Goal: Find specific page/section: Find specific page/section

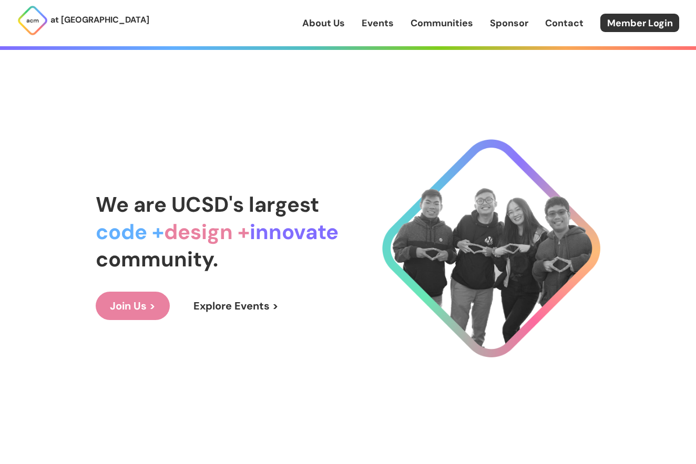
scroll to position [1107, 0]
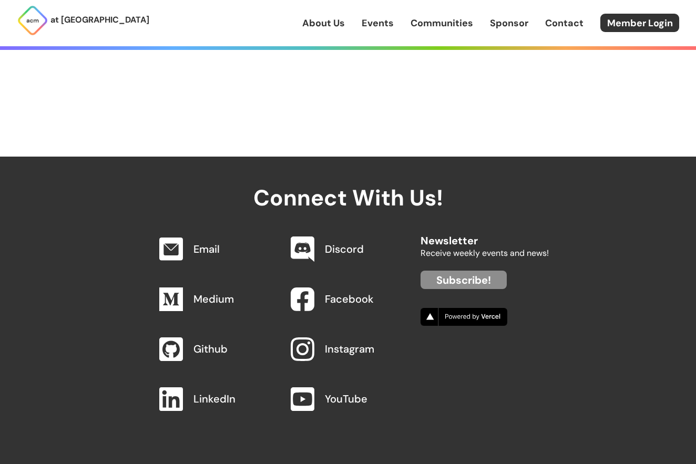
click at [197, 249] on link "Email" at bounding box center [206, 249] width 26 height 14
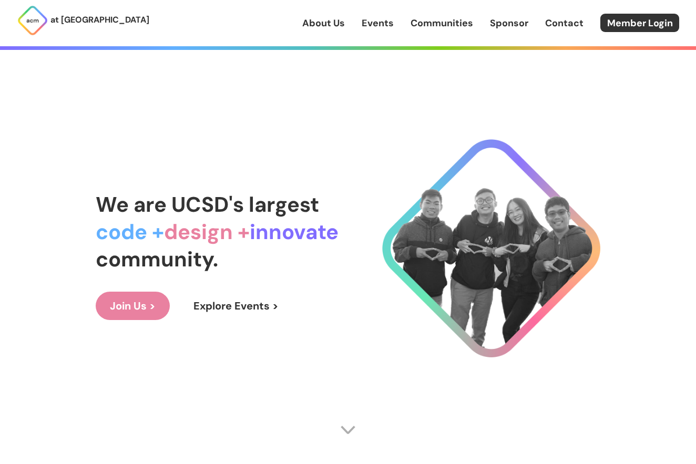
scroll to position [0, 0]
click at [319, 23] on link "About Us" at bounding box center [323, 23] width 43 height 14
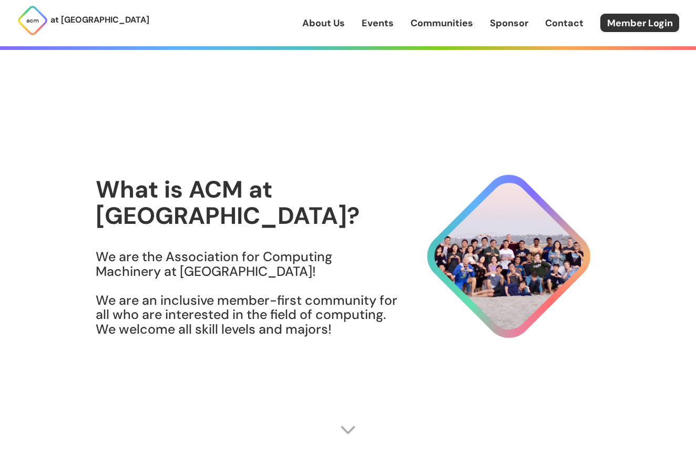
click at [95, 24] on p "at [GEOGRAPHIC_DATA]" at bounding box center [99, 20] width 99 height 14
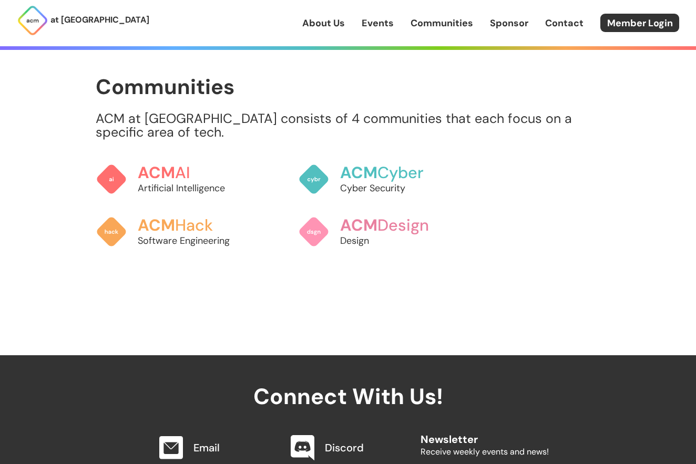
scroll to position [1108, 0]
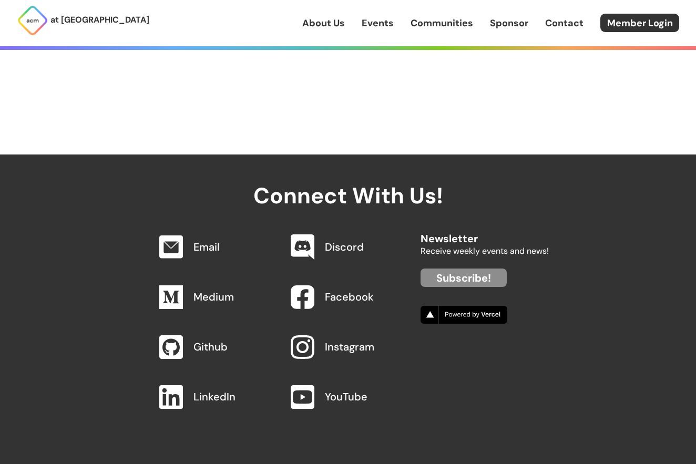
scroll to position [1109, 0]
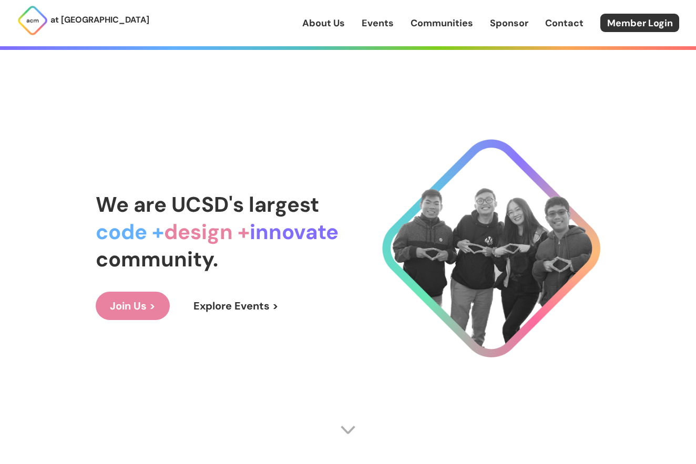
click at [258, 307] on link "Explore Events >" at bounding box center [236, 306] width 114 height 28
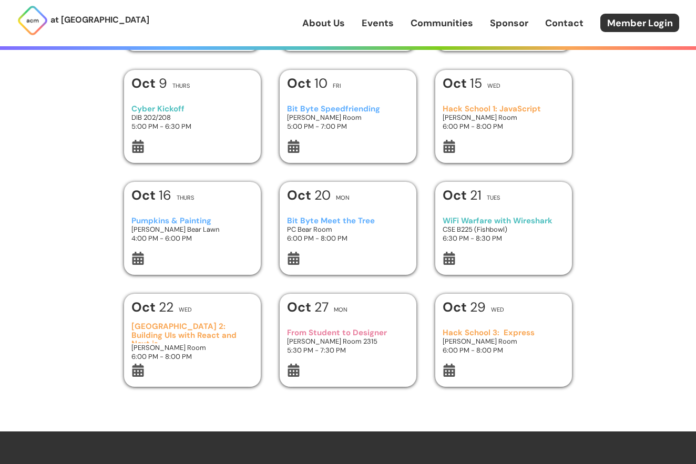
scroll to position [256, 0]
